Goal: Information Seeking & Learning: Find specific fact

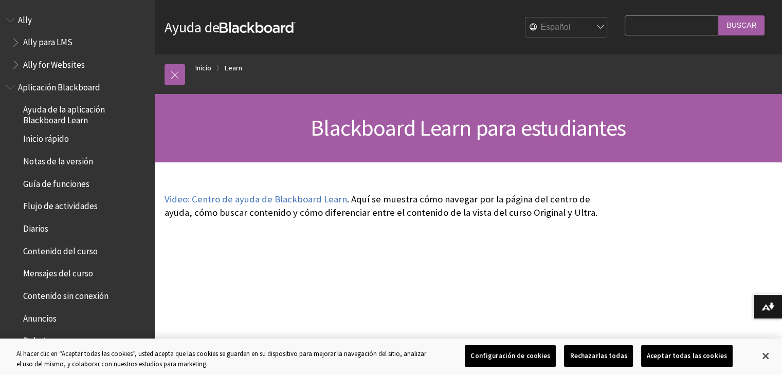
click at [341, 59] on ol "Inicio Learn" at bounding box center [478, 69] width 586 height 30
click at [455, 147] on div "Blackboard Learn para estudiantes" at bounding box center [468, 128] width 628 height 68
drag, startPoint x: 597, startPoint y: 194, endPoint x: 667, endPoint y: 179, distance: 71.0
click at [680, 19] on input "Search Query" at bounding box center [671, 25] width 94 height 20
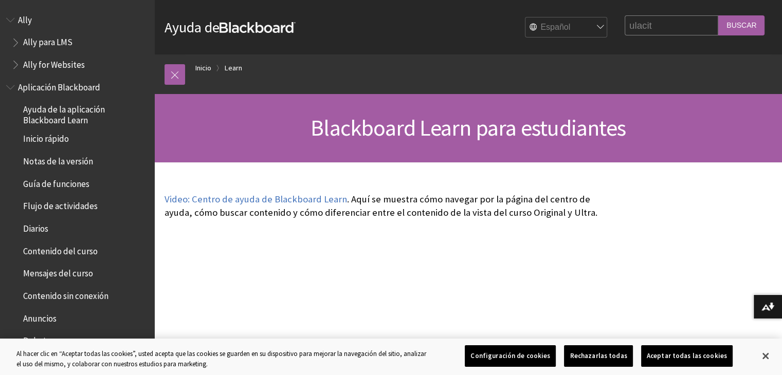
type input "ulacit"
click at [718, 15] on input "Buscar" at bounding box center [741, 25] width 46 height 20
click at [734, 25] on input "Buscar" at bounding box center [741, 25] width 46 height 20
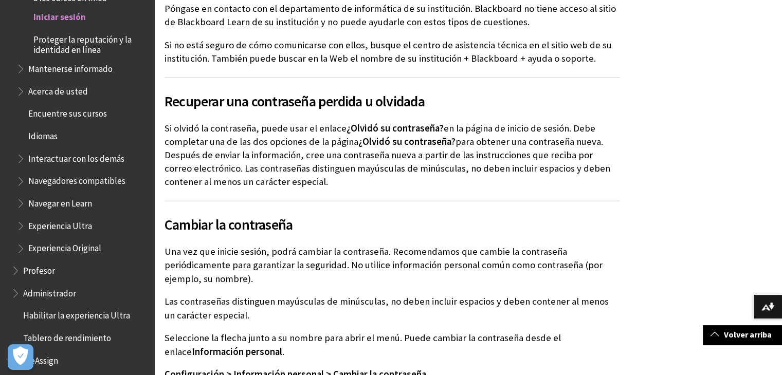
scroll to position [2878, 0]
